Goal: Check status: Check status

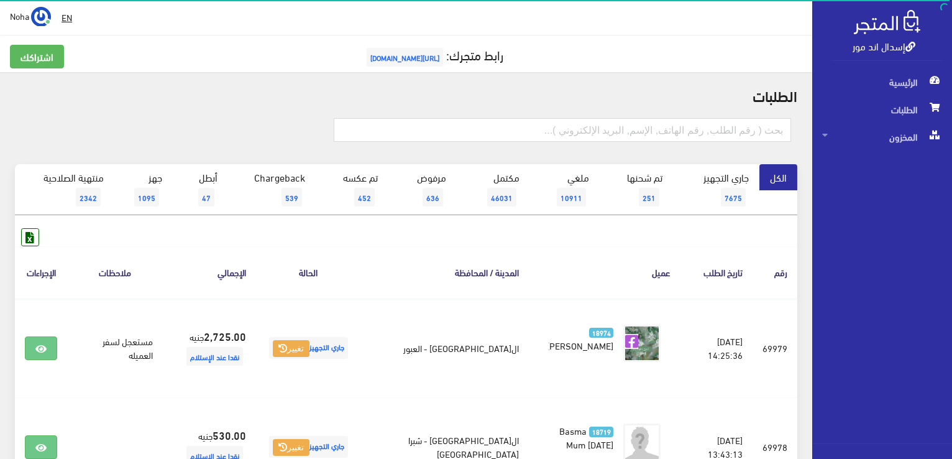
scroll to position [62, 0]
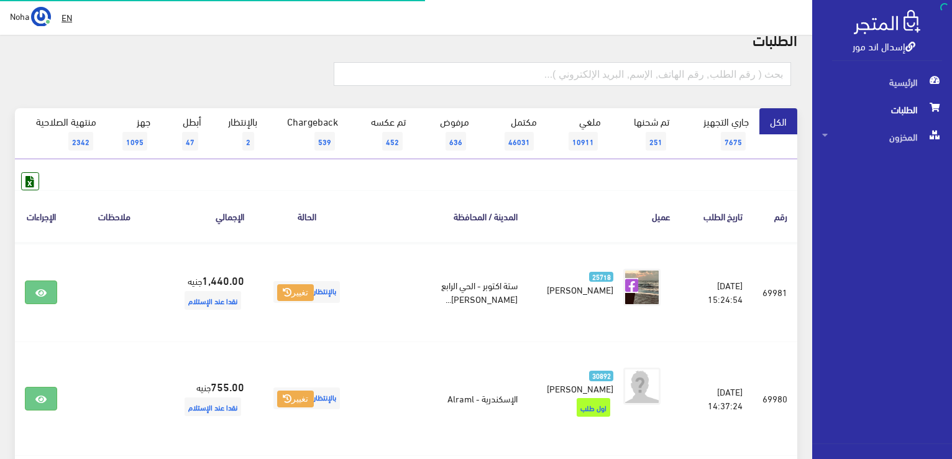
scroll to position [56, 0]
click at [241, 135] on link "بالإنتظار 2" at bounding box center [240, 133] width 56 height 51
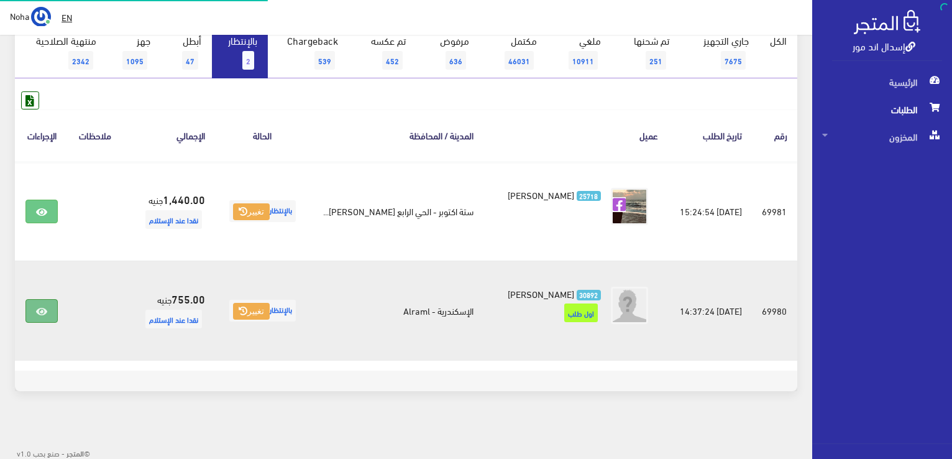
scroll to position [137, 0]
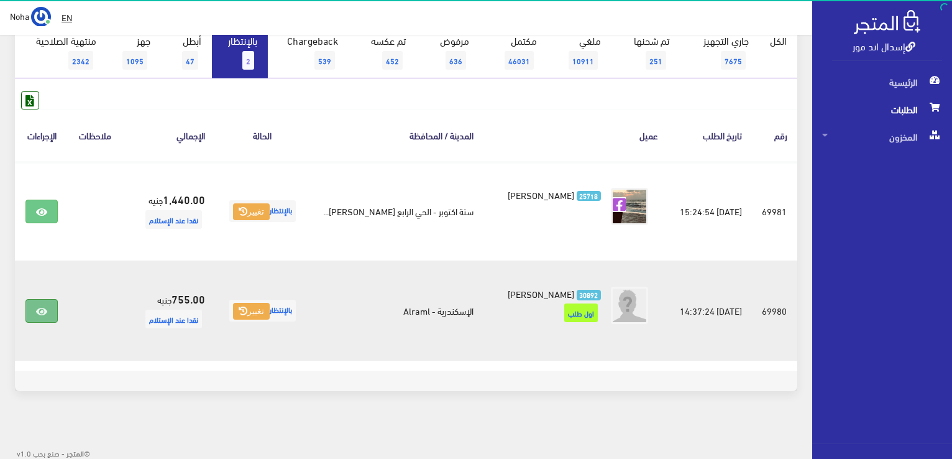
click at [40, 309] on icon at bounding box center [41, 311] width 11 height 10
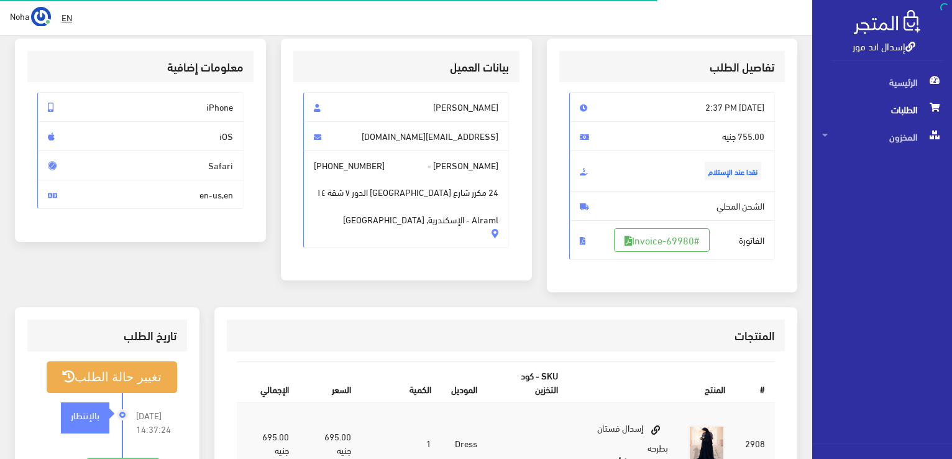
scroll to position [62, 0]
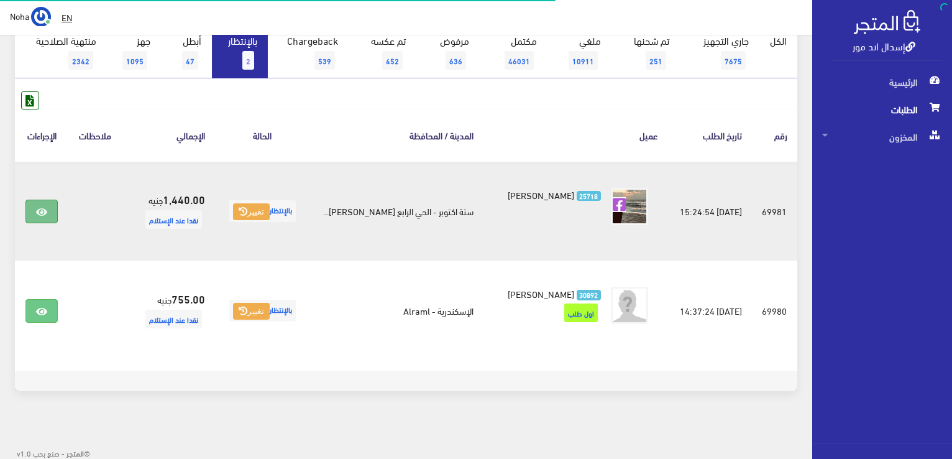
scroll to position [137, 0]
click at [46, 216] on link at bounding box center [41, 212] width 32 height 24
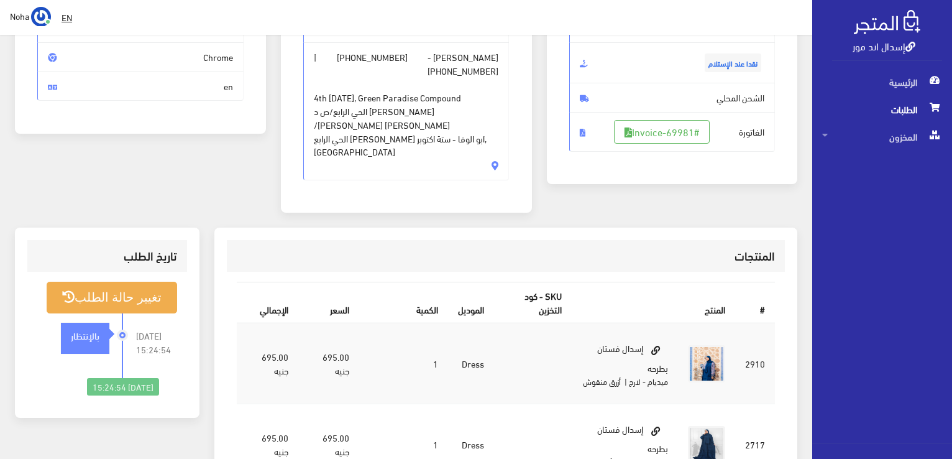
scroll to position [186, 0]
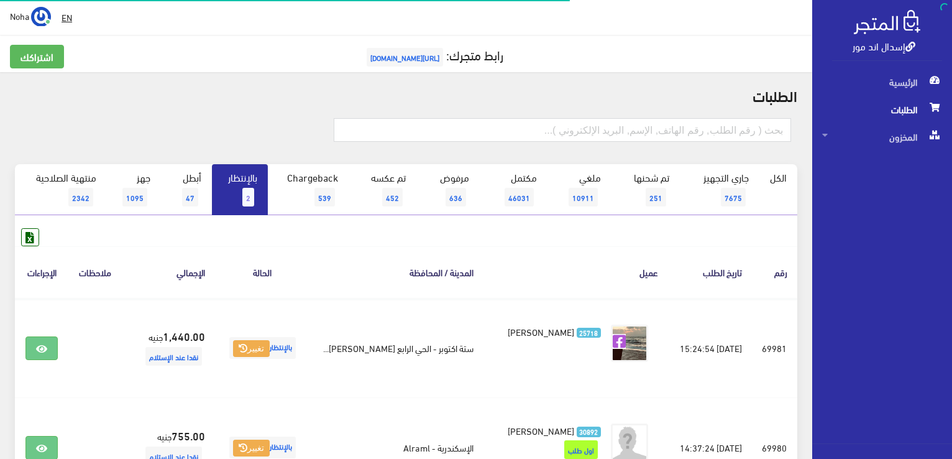
scroll to position [137, 0]
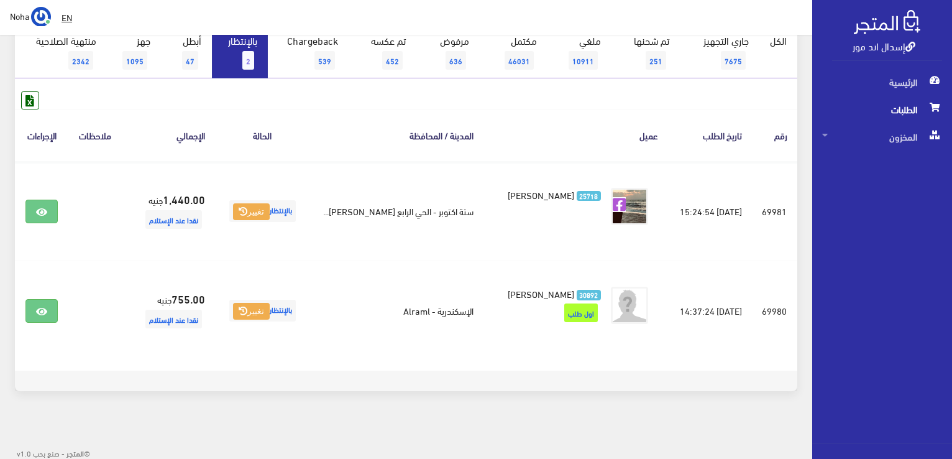
click at [257, 65] on link "بالإنتظار 2" at bounding box center [240, 52] width 56 height 51
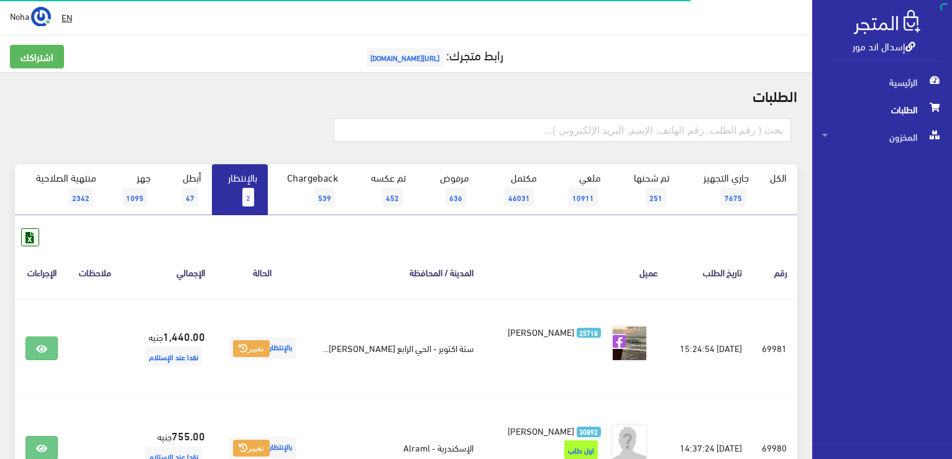
scroll to position [137, 0]
